Goal: Information Seeking & Learning: Learn about a topic

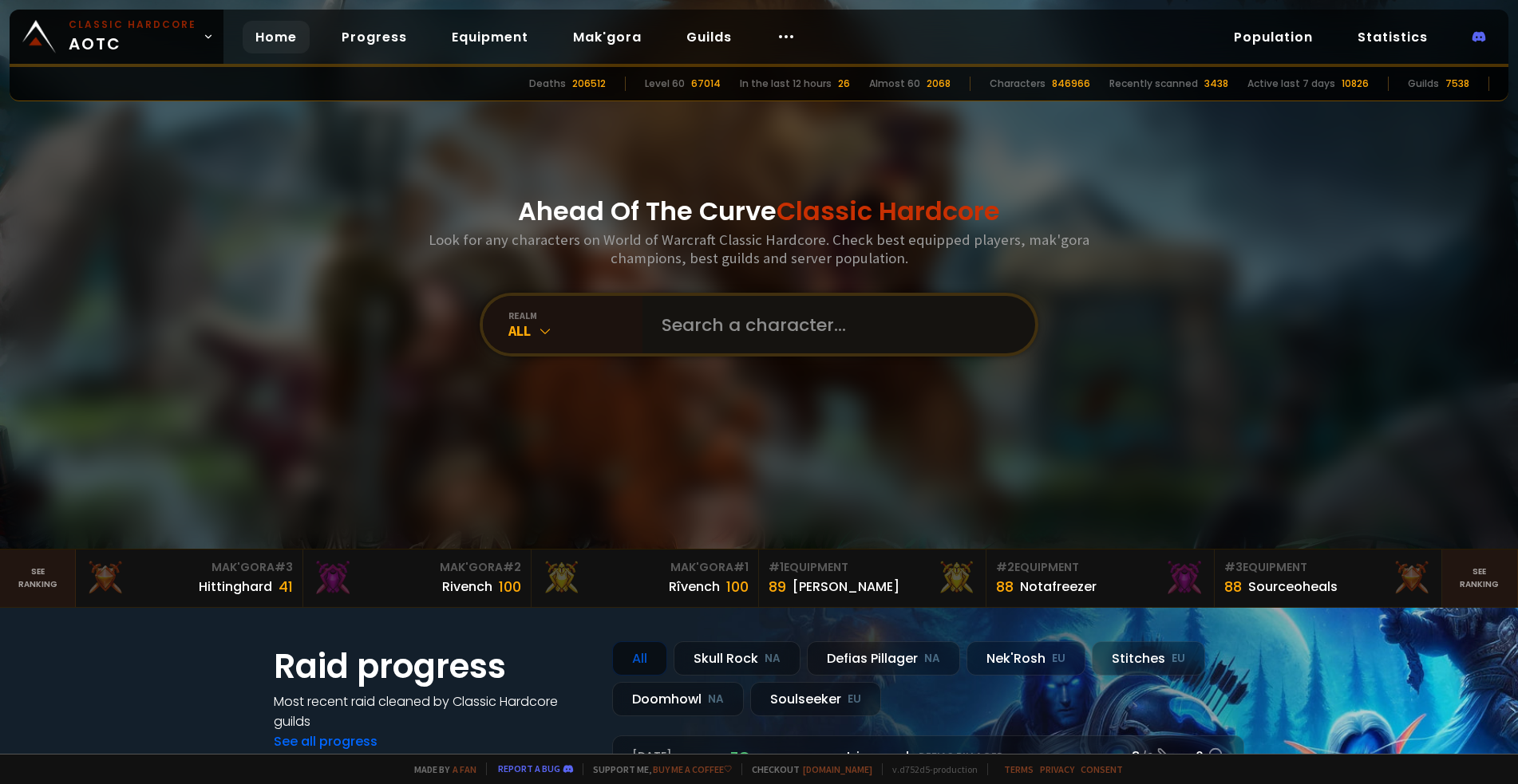
click at [739, 323] on input "text" at bounding box center [834, 324] width 364 height 57
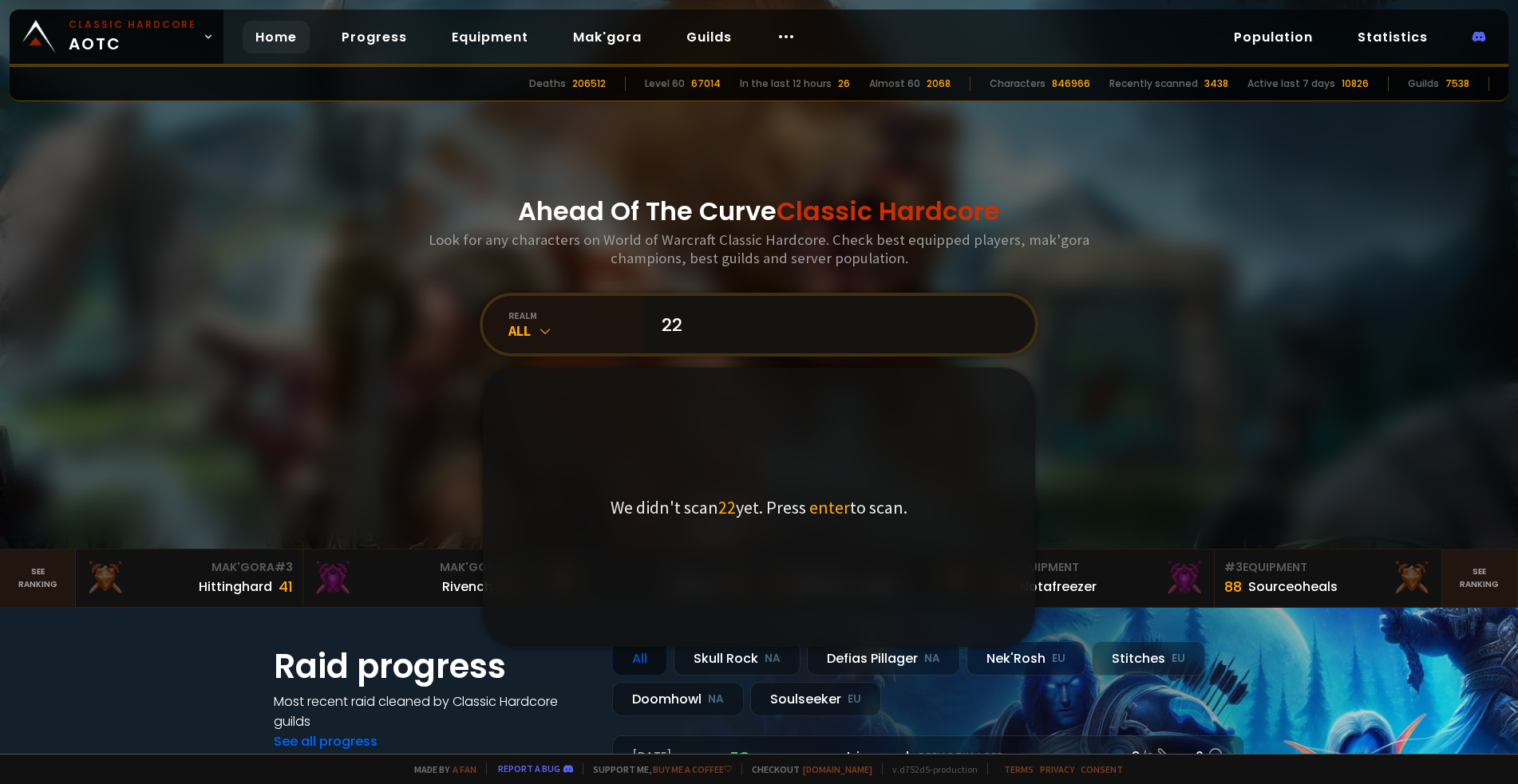
type input "2"
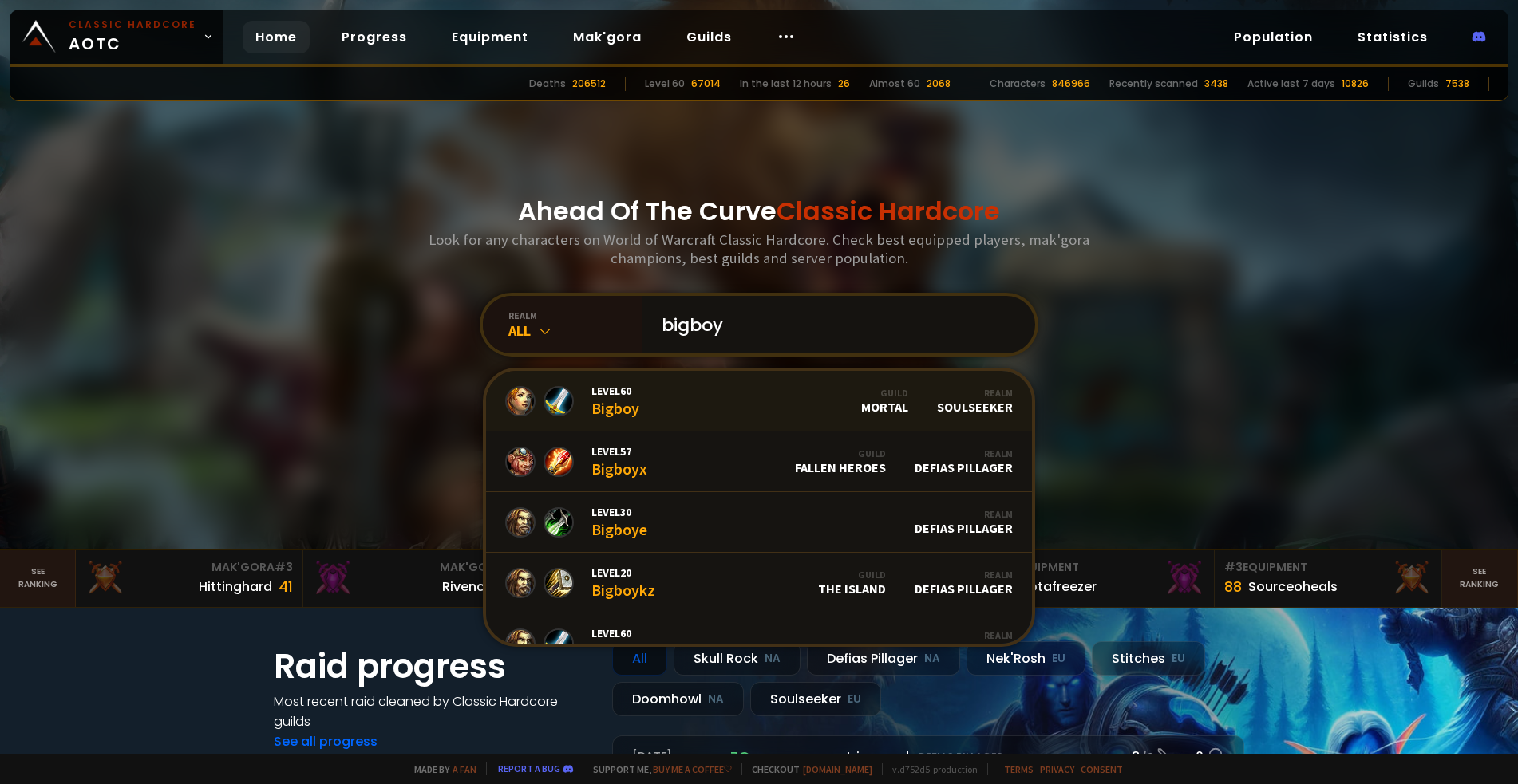
type input "bigboy"
click at [744, 395] on link "Level 60 Bigboy Guild Mortal Realm Soulseeker" at bounding box center [759, 401] width 546 height 61
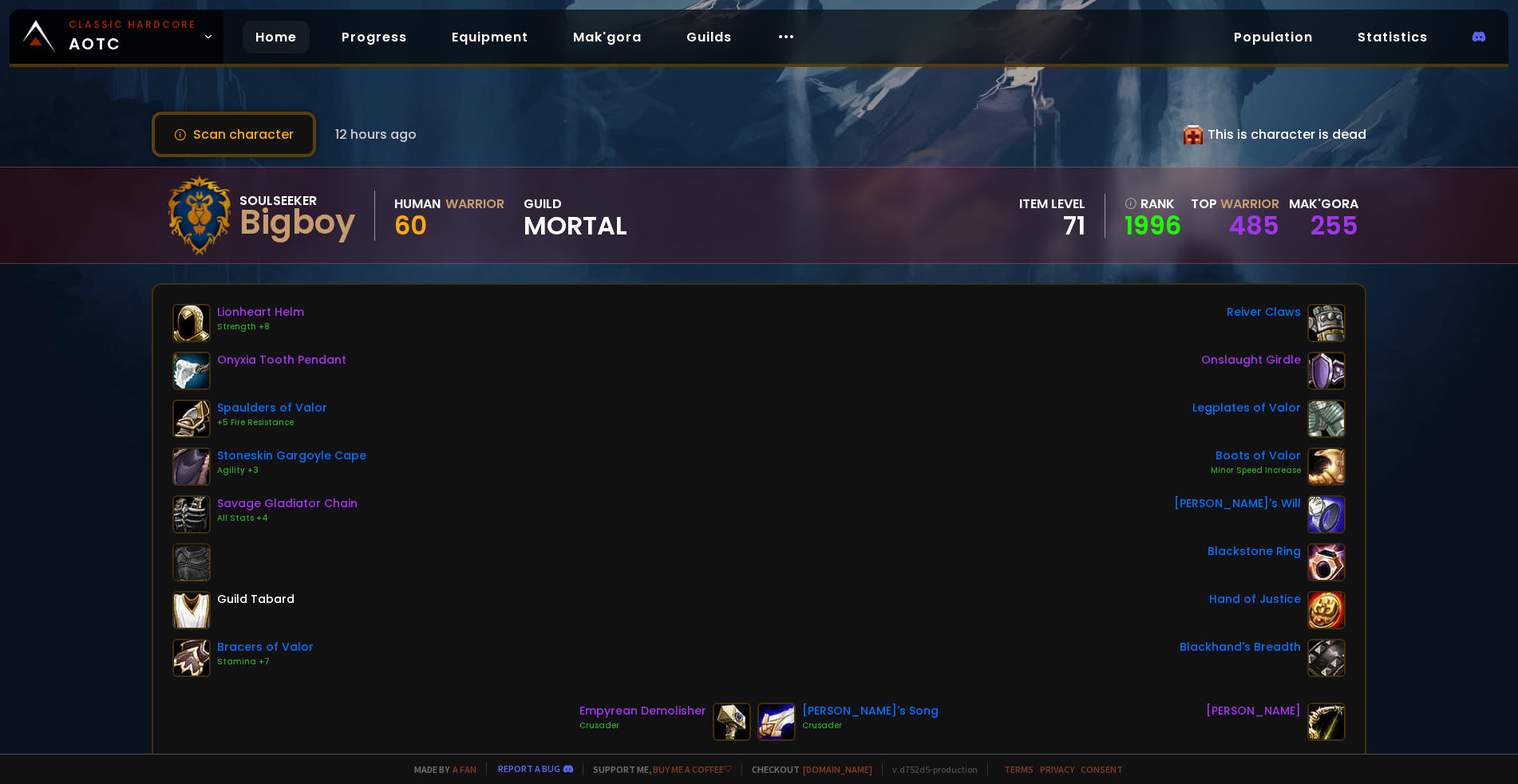
click at [274, 42] on link "Home" at bounding box center [276, 37] width 67 height 33
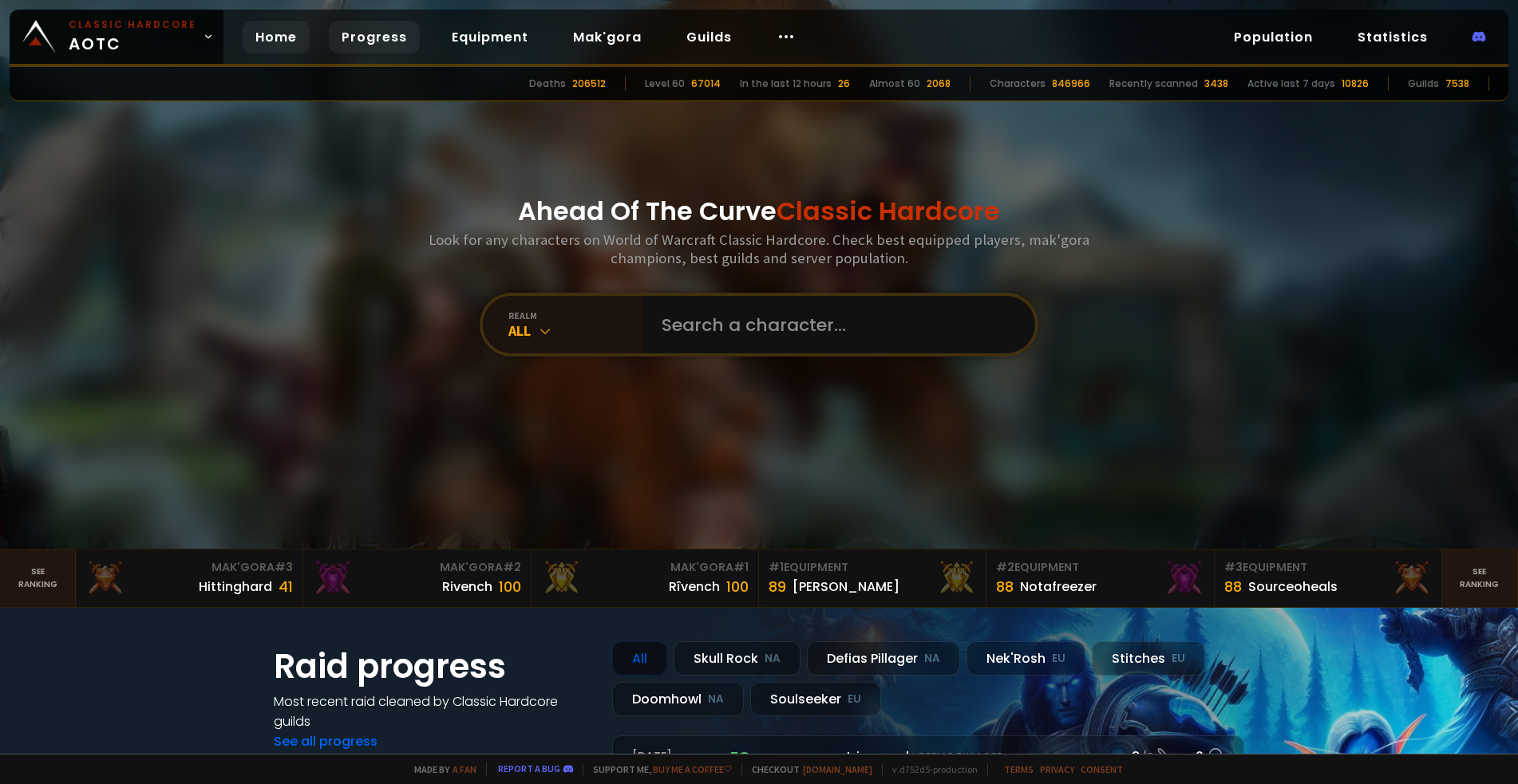
click at [367, 44] on link "Progress" at bounding box center [374, 37] width 91 height 33
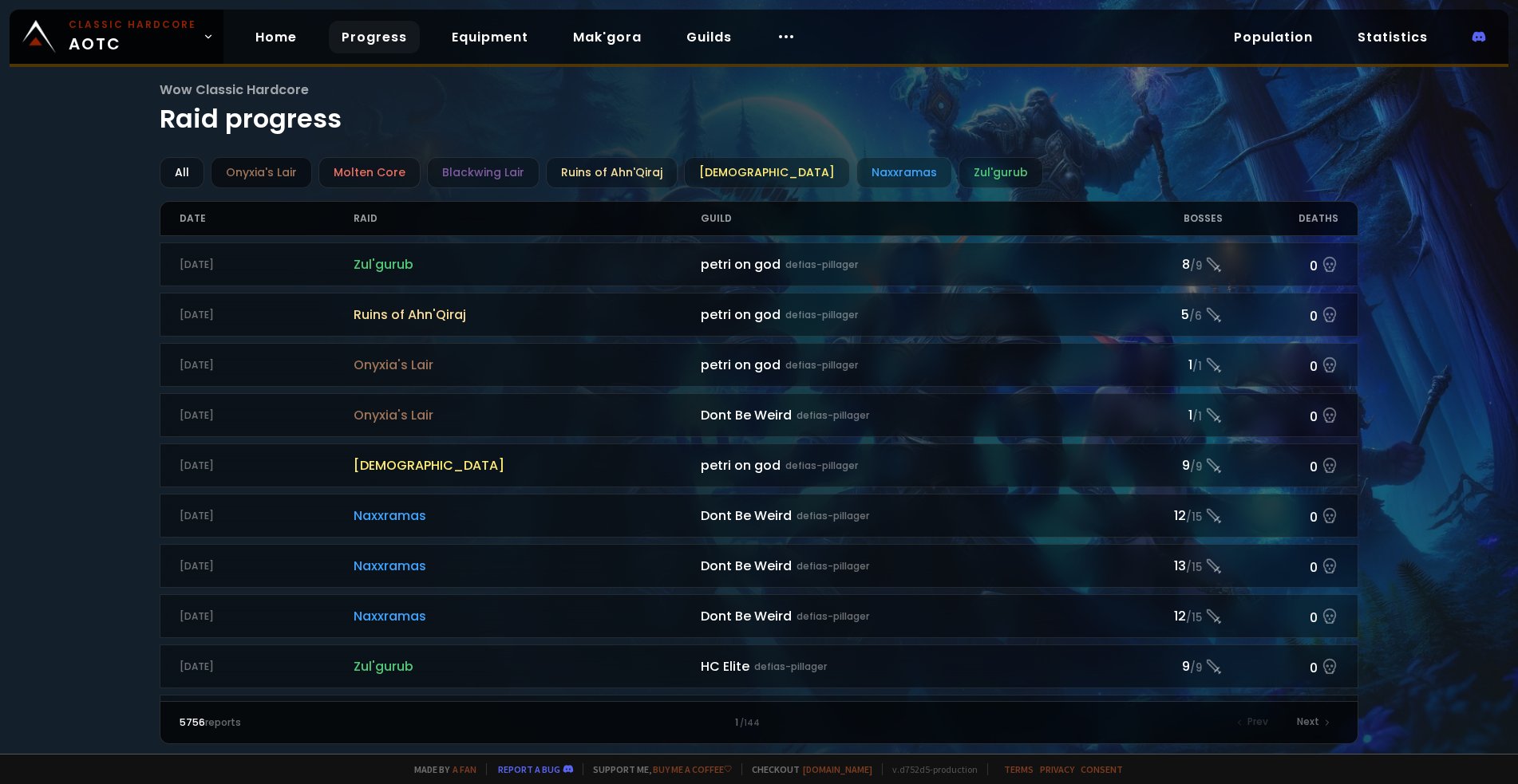
click at [288, 172] on div "Onyxia's Lair" at bounding box center [262, 172] width 101 height 31
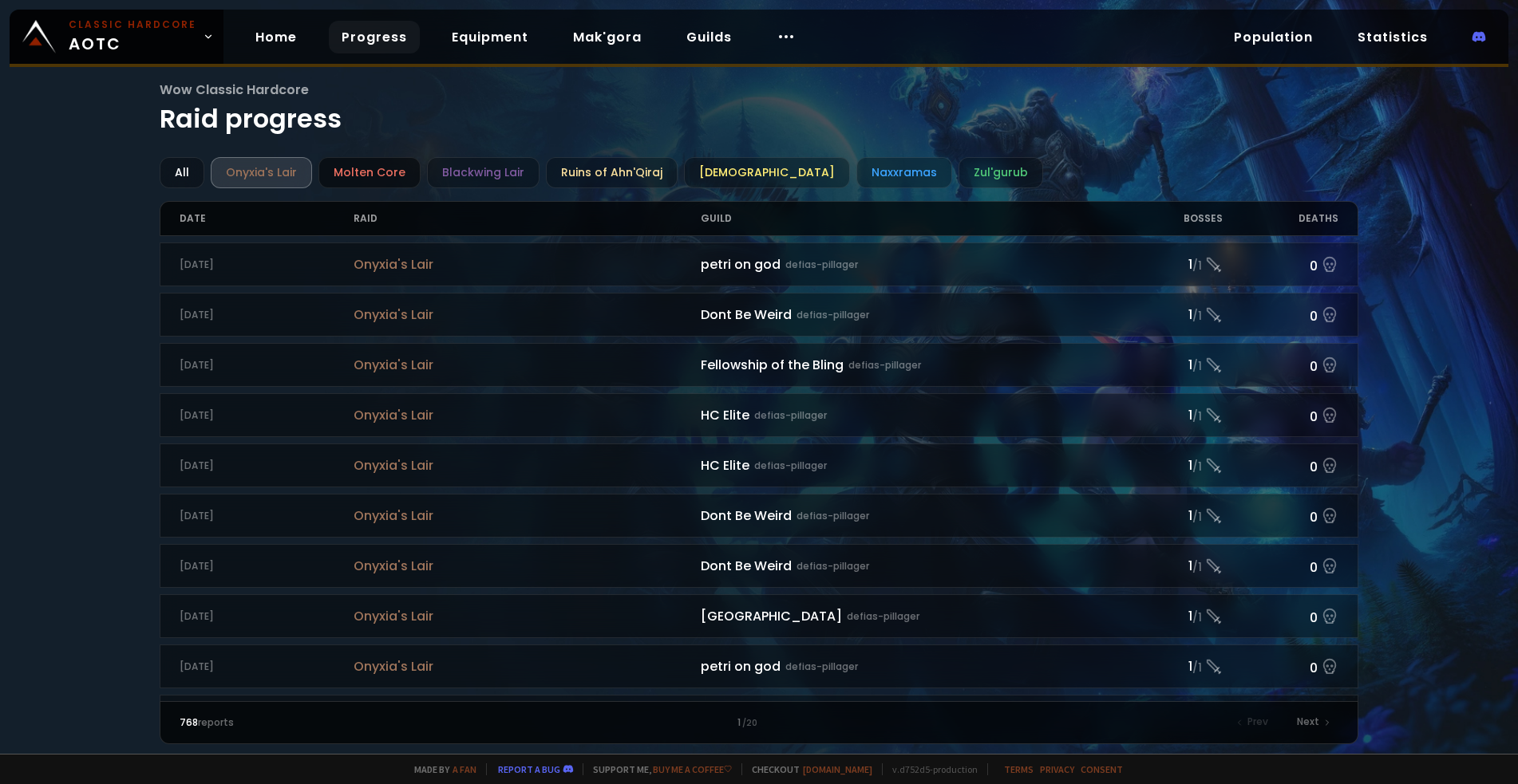
click at [402, 178] on div "Molten Core" at bounding box center [369, 172] width 102 height 31
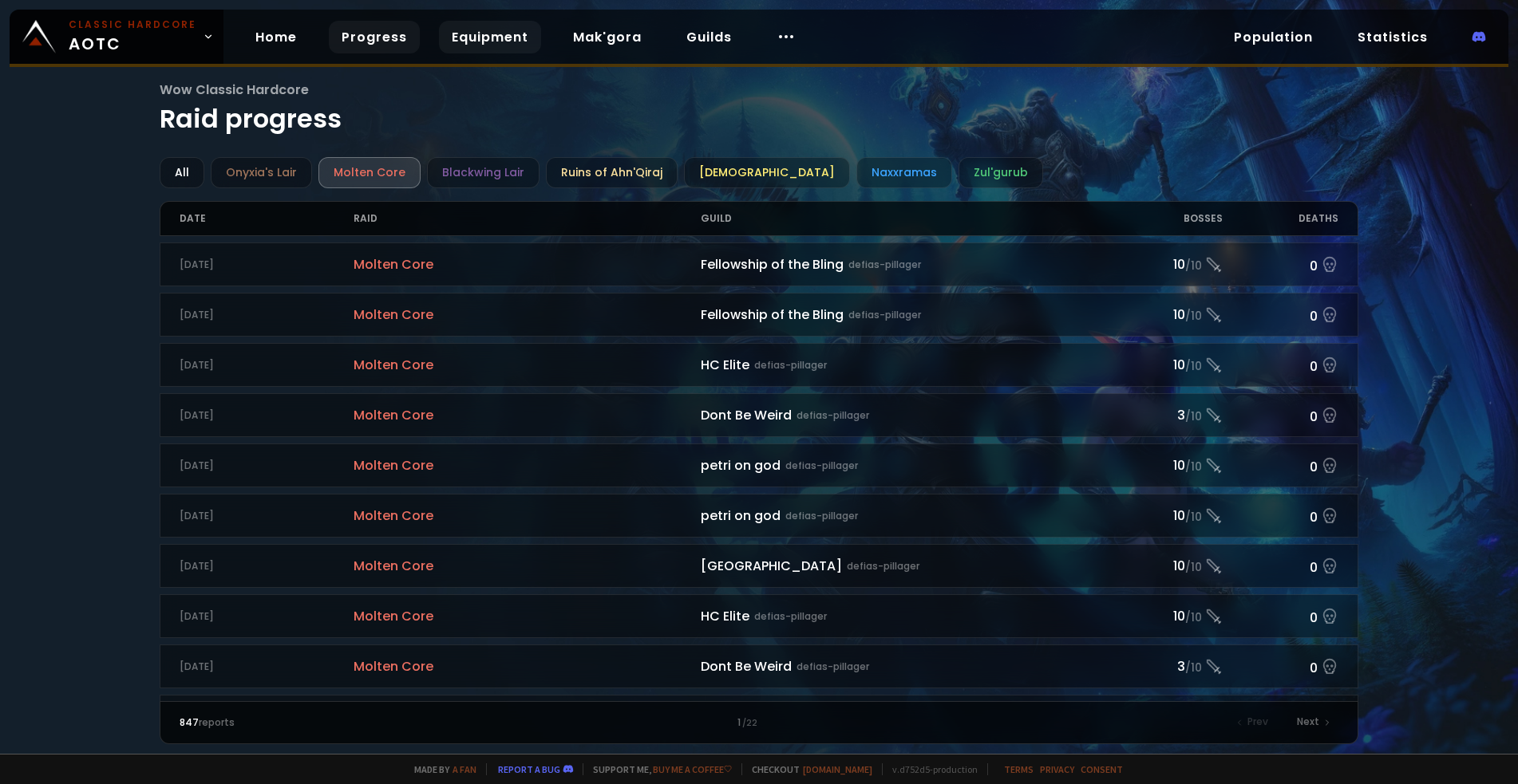
click at [481, 52] on div "Home Progress Equipment Mak'gora Guilds" at bounding box center [525, 37] width 604 height 51
click at [479, 49] on link "Equipment" at bounding box center [490, 37] width 102 height 33
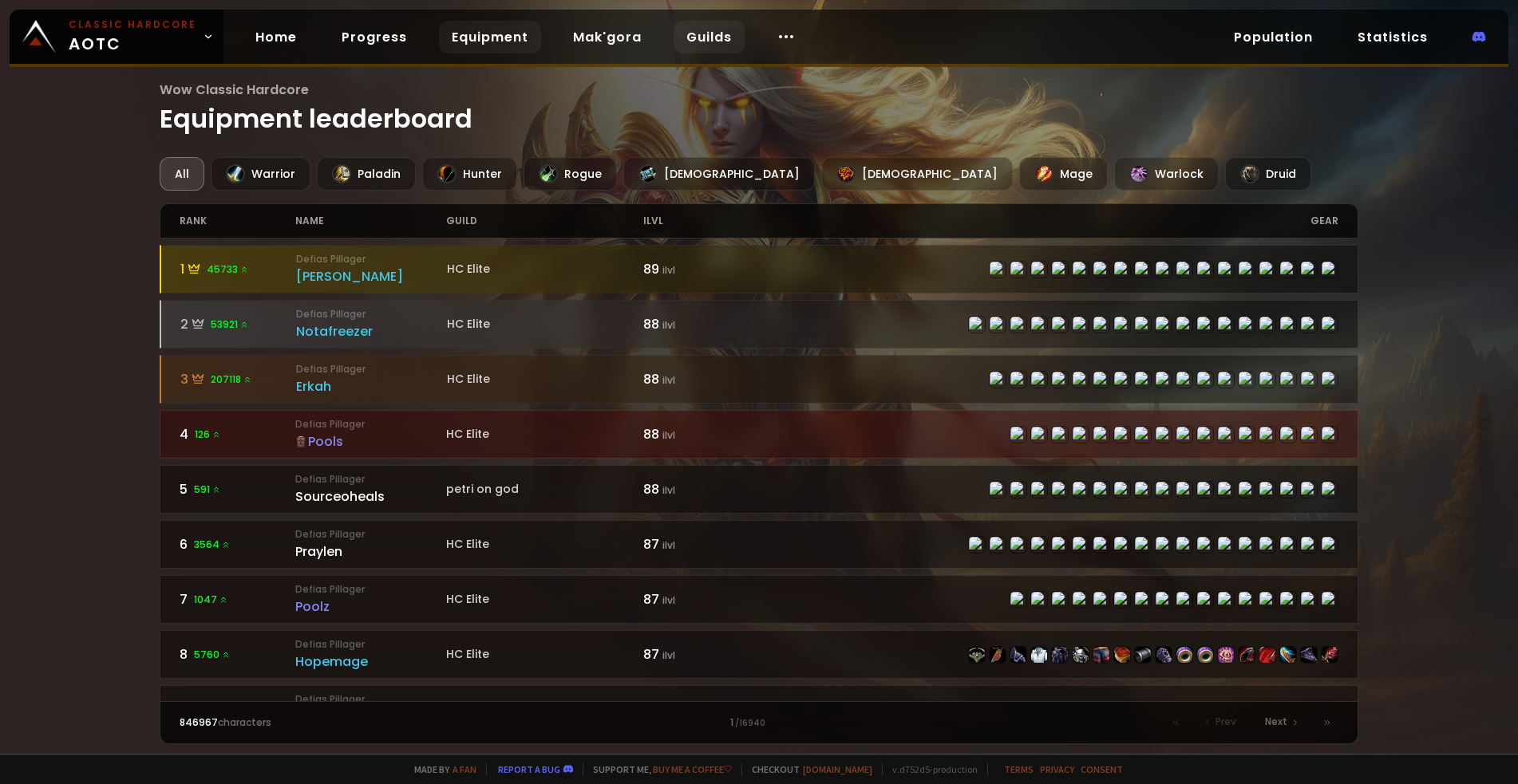
click at [685, 41] on link "Guilds" at bounding box center [709, 37] width 71 height 33
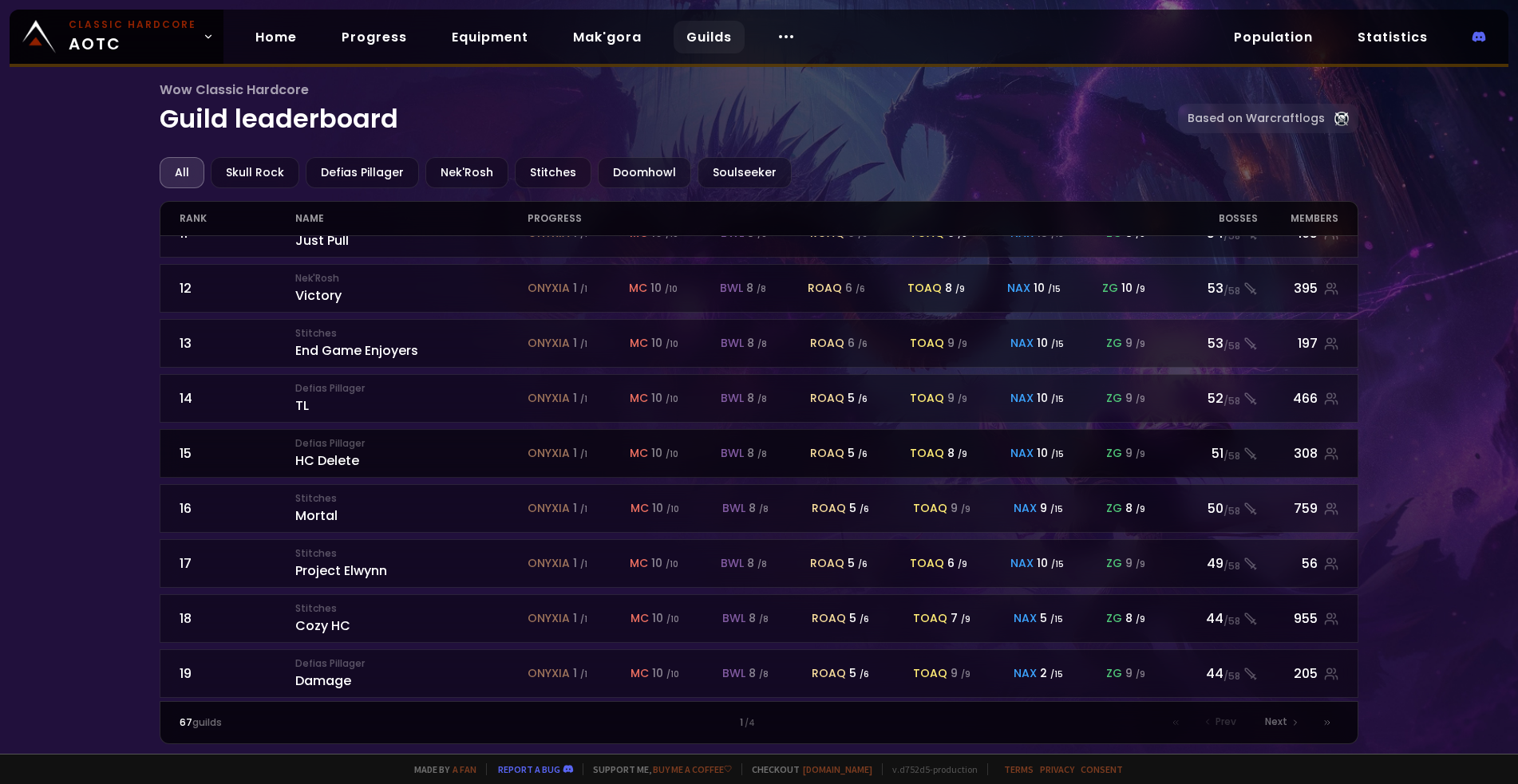
scroll to position [642, 0]
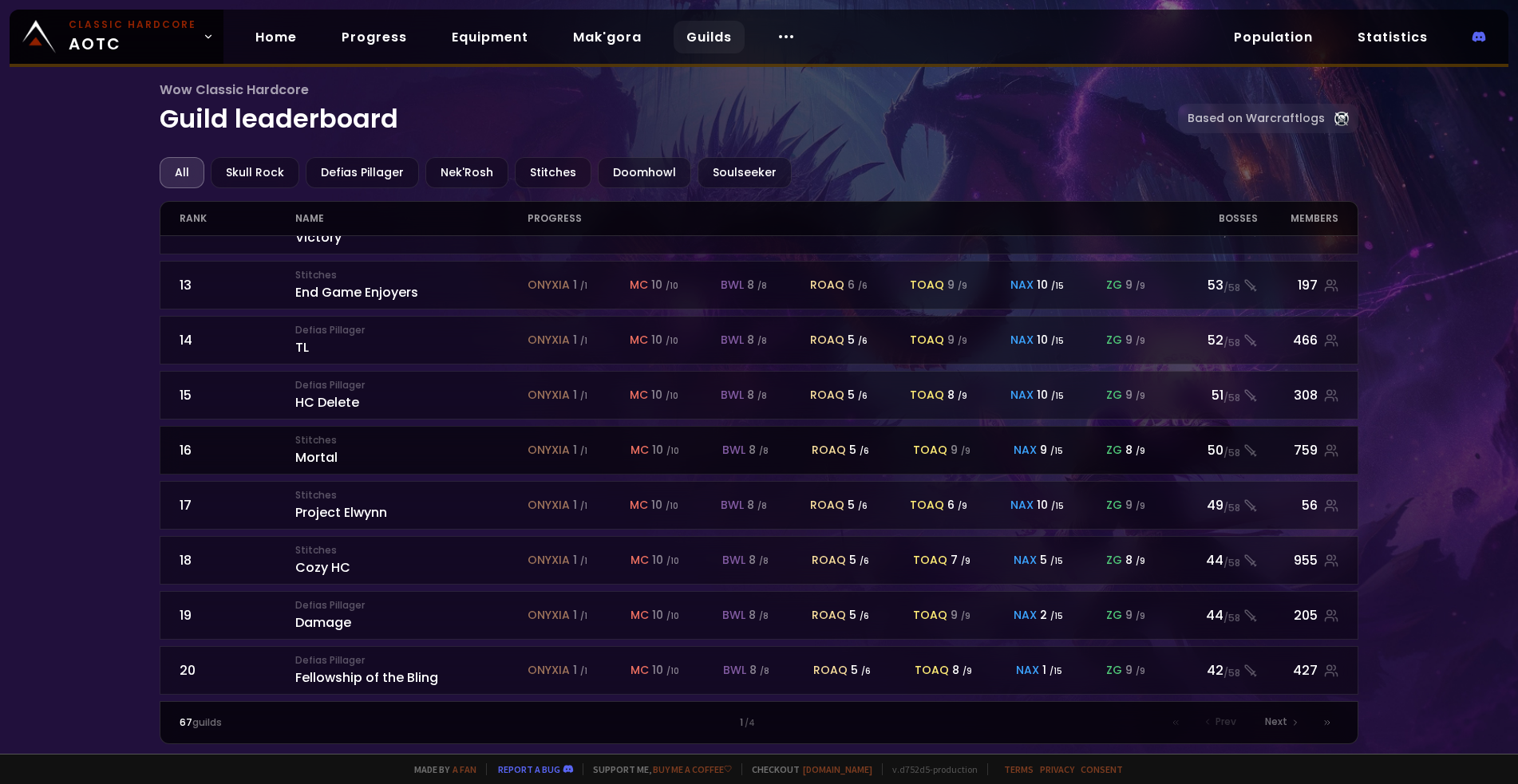
click at [454, 449] on div "Stitches Mortal" at bounding box center [411, 450] width 232 height 34
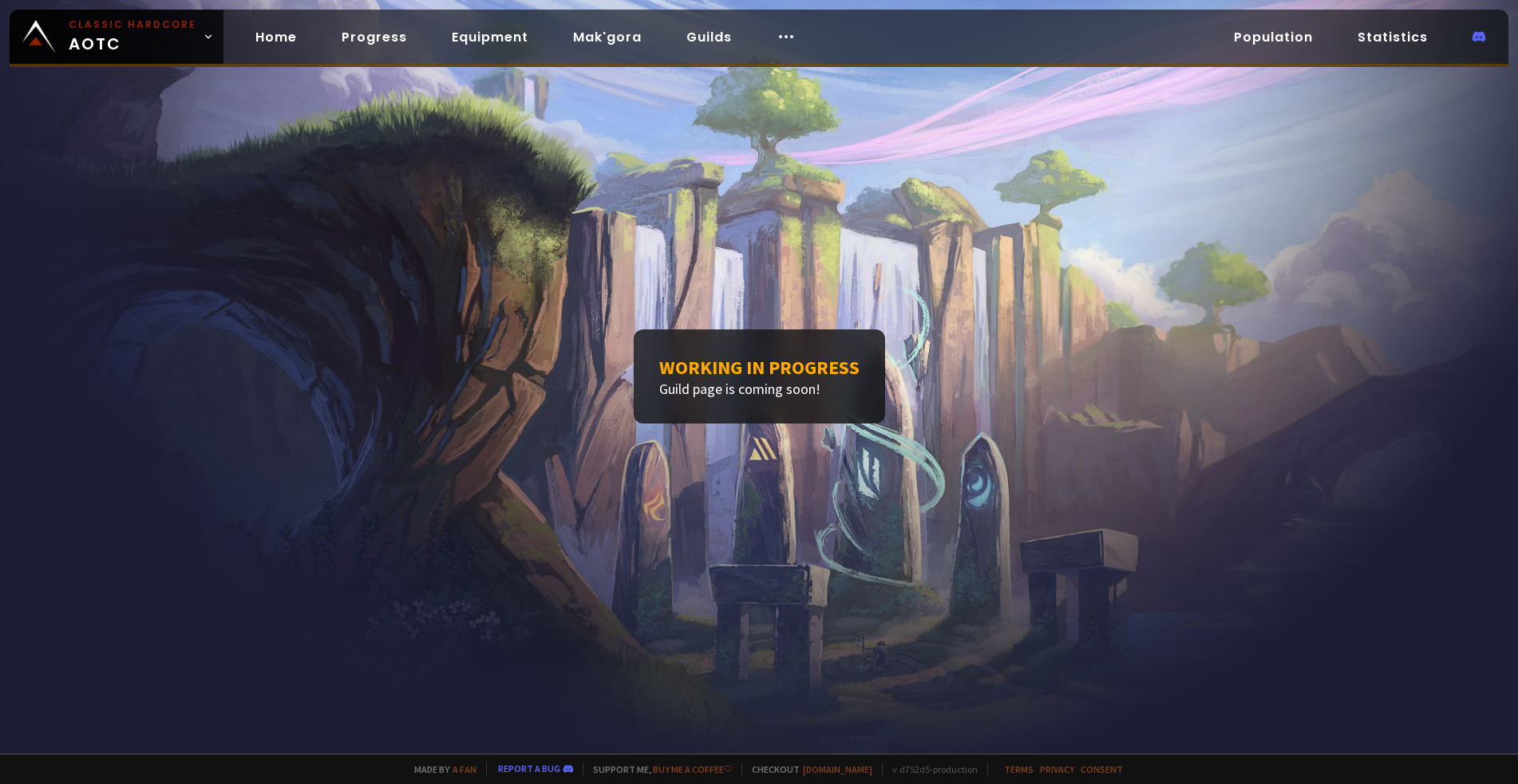
click at [454, 449] on div "Working in progress Guild page is coming soon!" at bounding box center [759, 377] width 1518 height 754
click at [276, 49] on link "Home" at bounding box center [276, 37] width 67 height 33
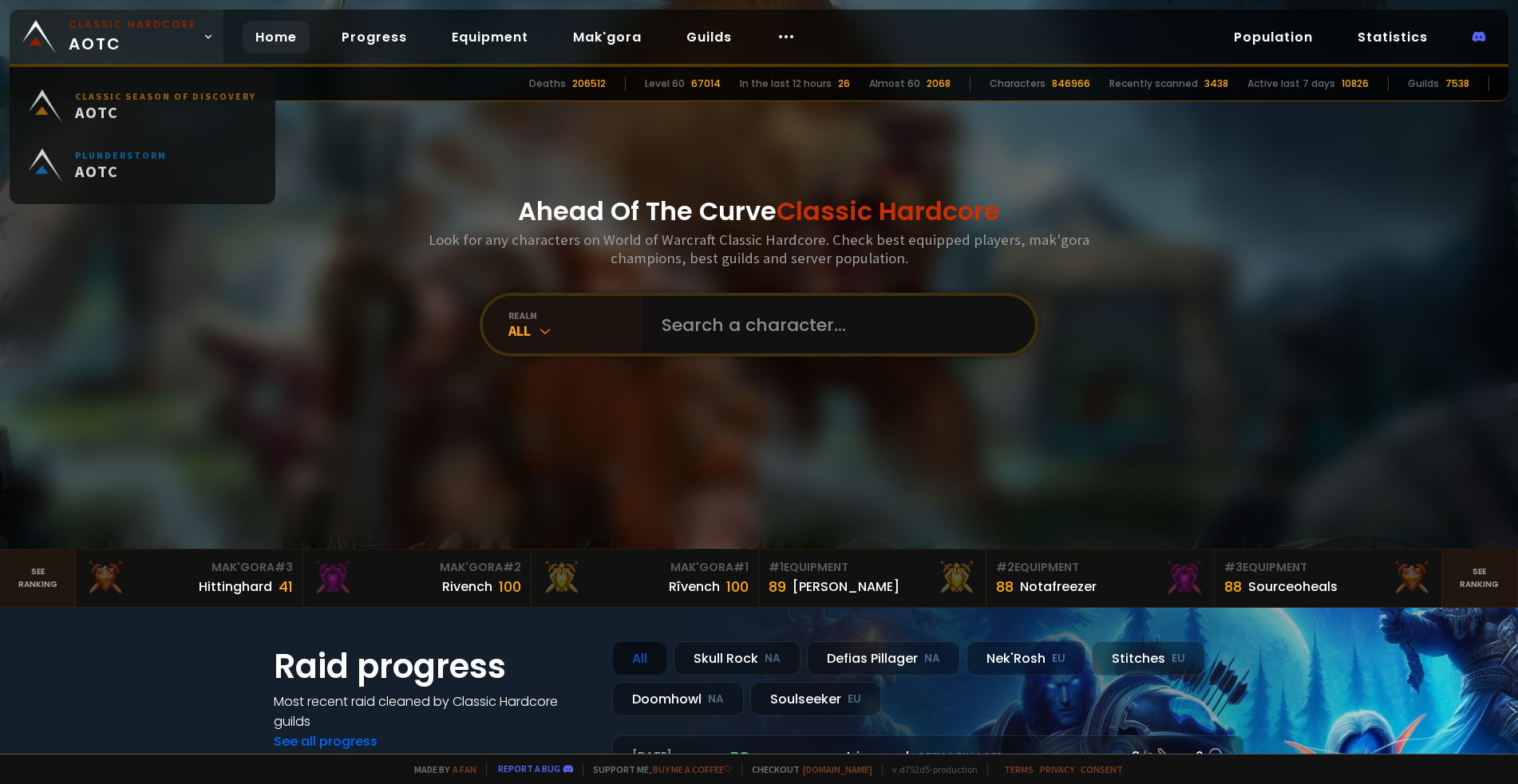
click at [194, 44] on link "Classic Hardcore AOTC" at bounding box center [116, 36] width 214 height 54
